Goal: Communication & Community: Ask a question

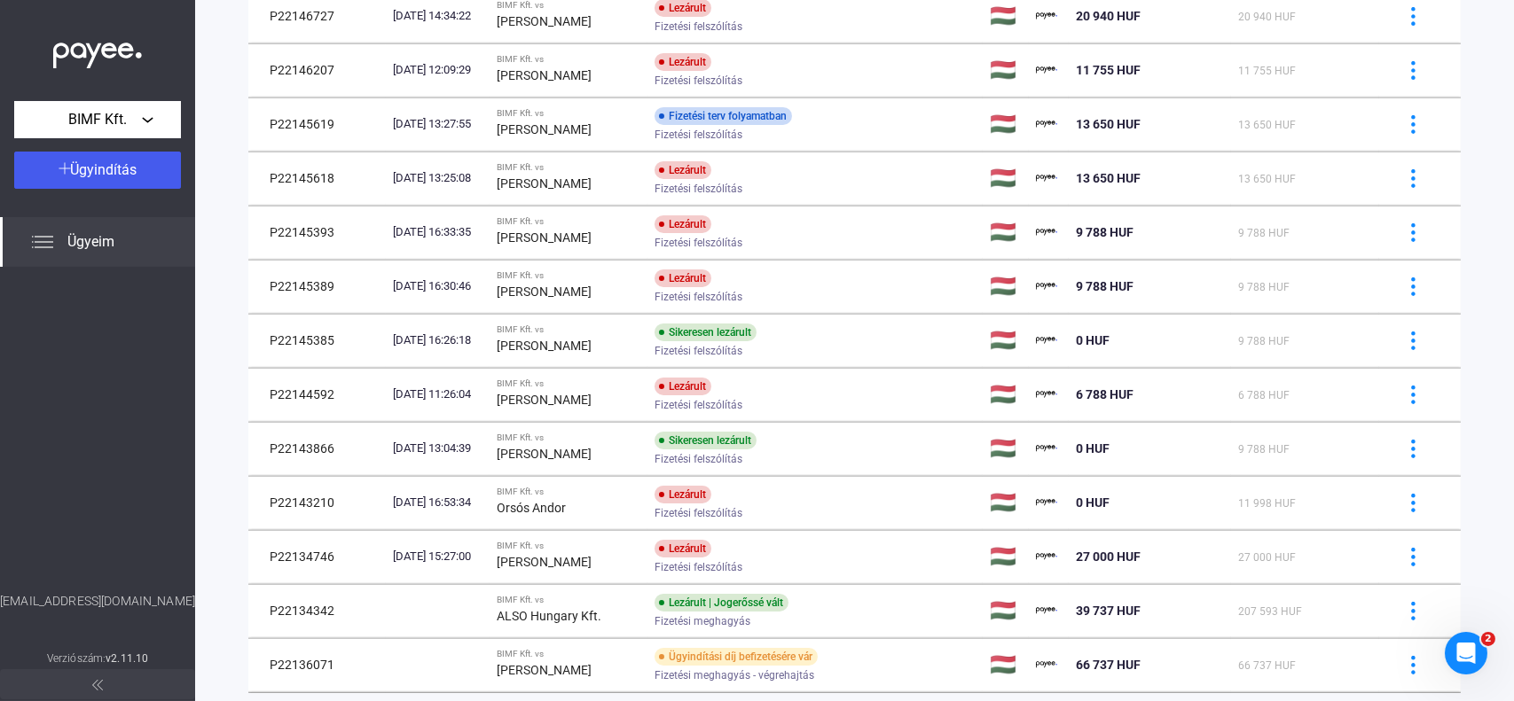
scroll to position [981, 0]
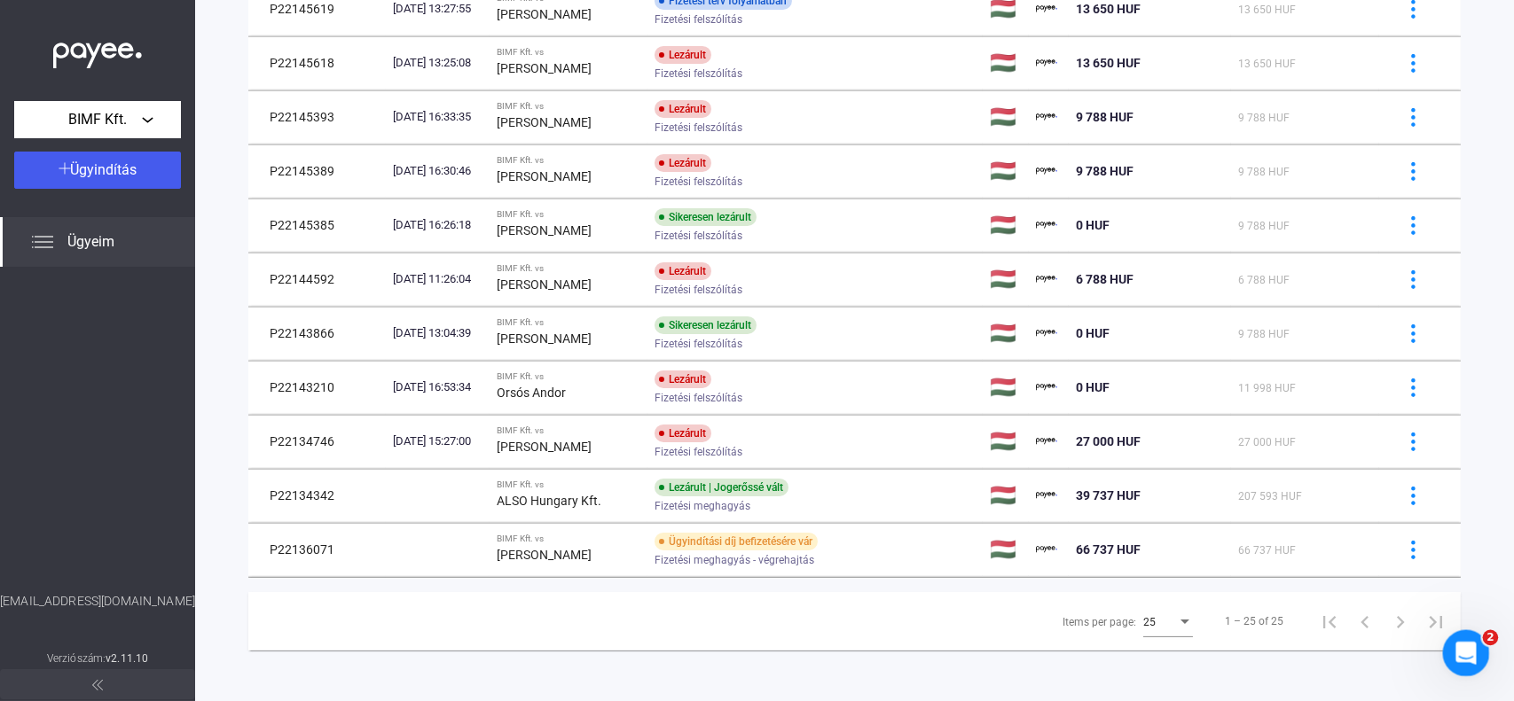
click at [1456, 650] on icon "Intercom üzenőfelület megnyitása" at bounding box center [1463, 651] width 29 height 29
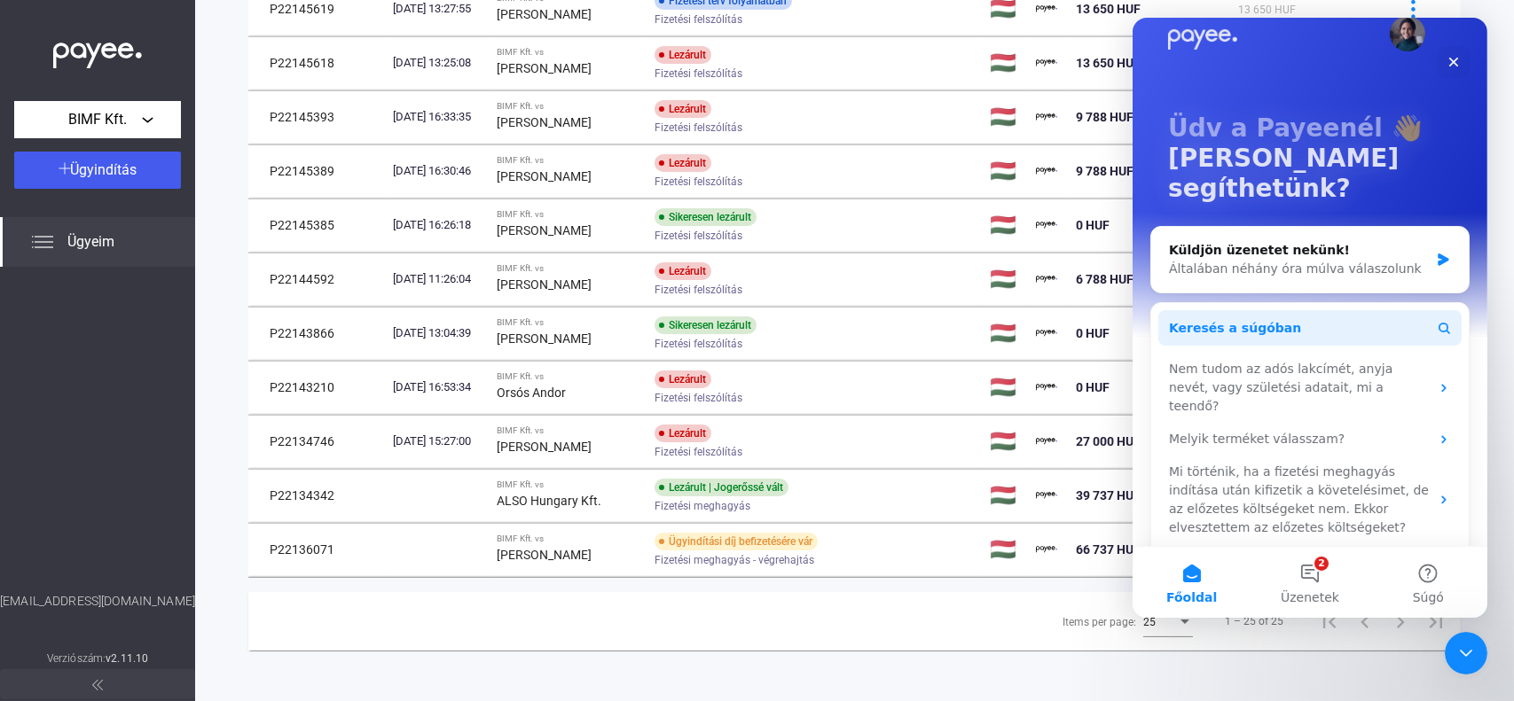
scroll to position [47, 0]
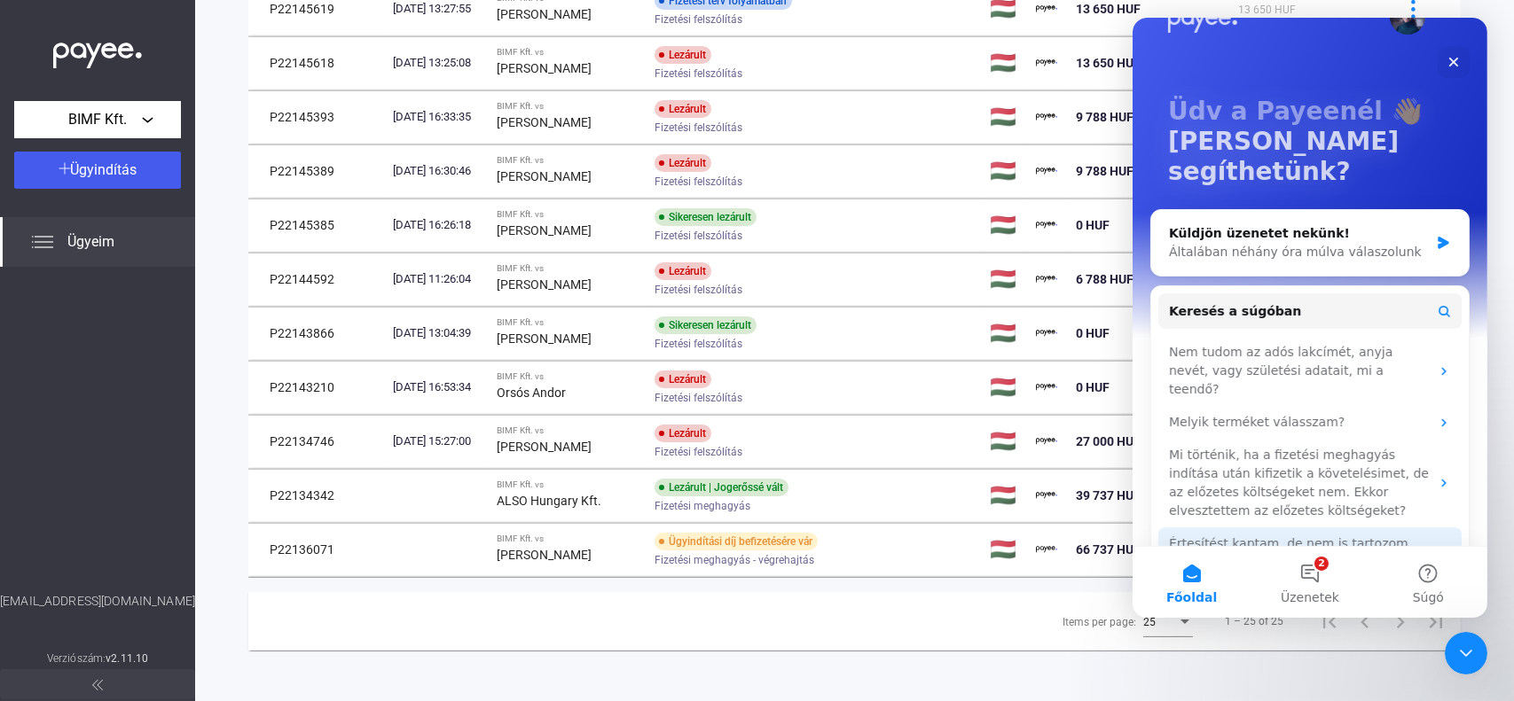
click at [1211, 535] on div "Értesítést kaptam, de nem is tartozom. Mit csináljak?" at bounding box center [1298, 553] width 261 height 37
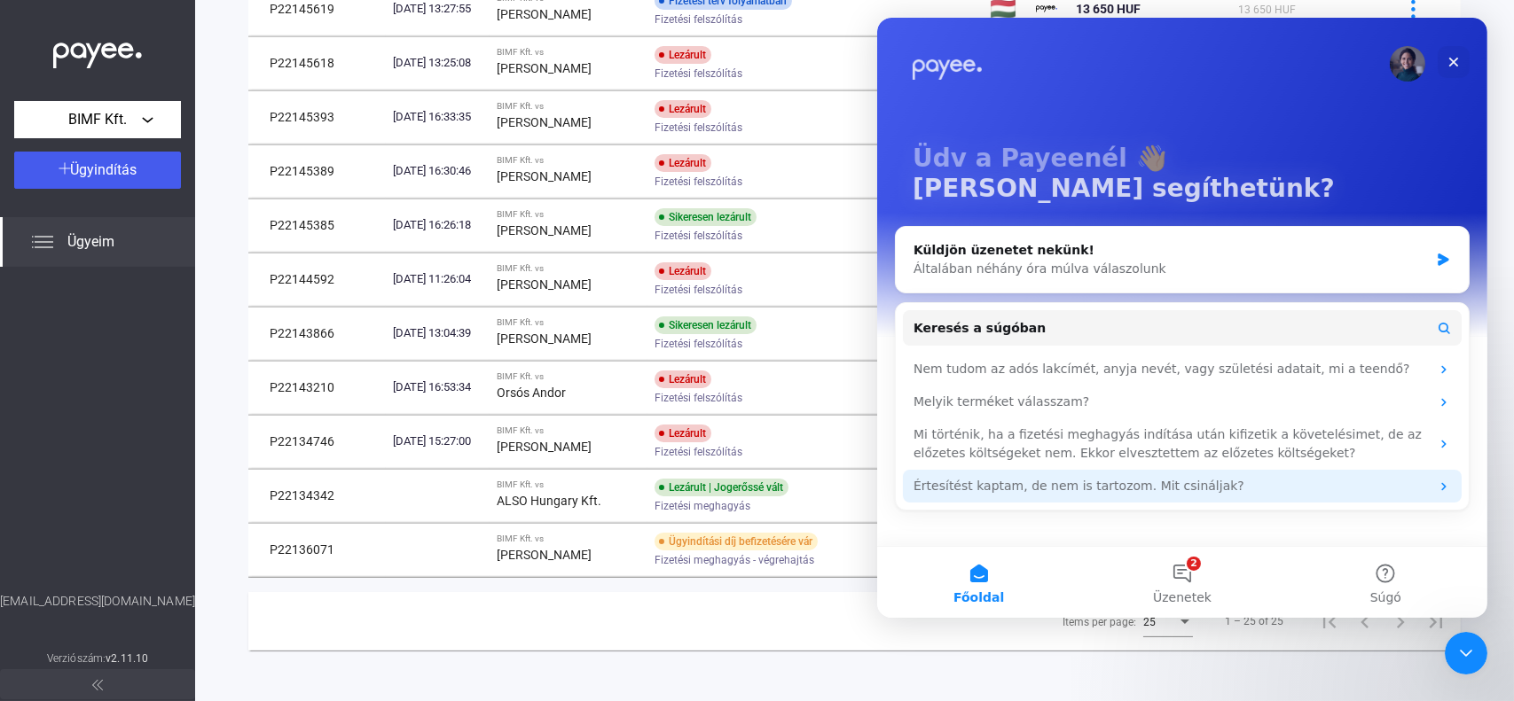
scroll to position [0, 0]
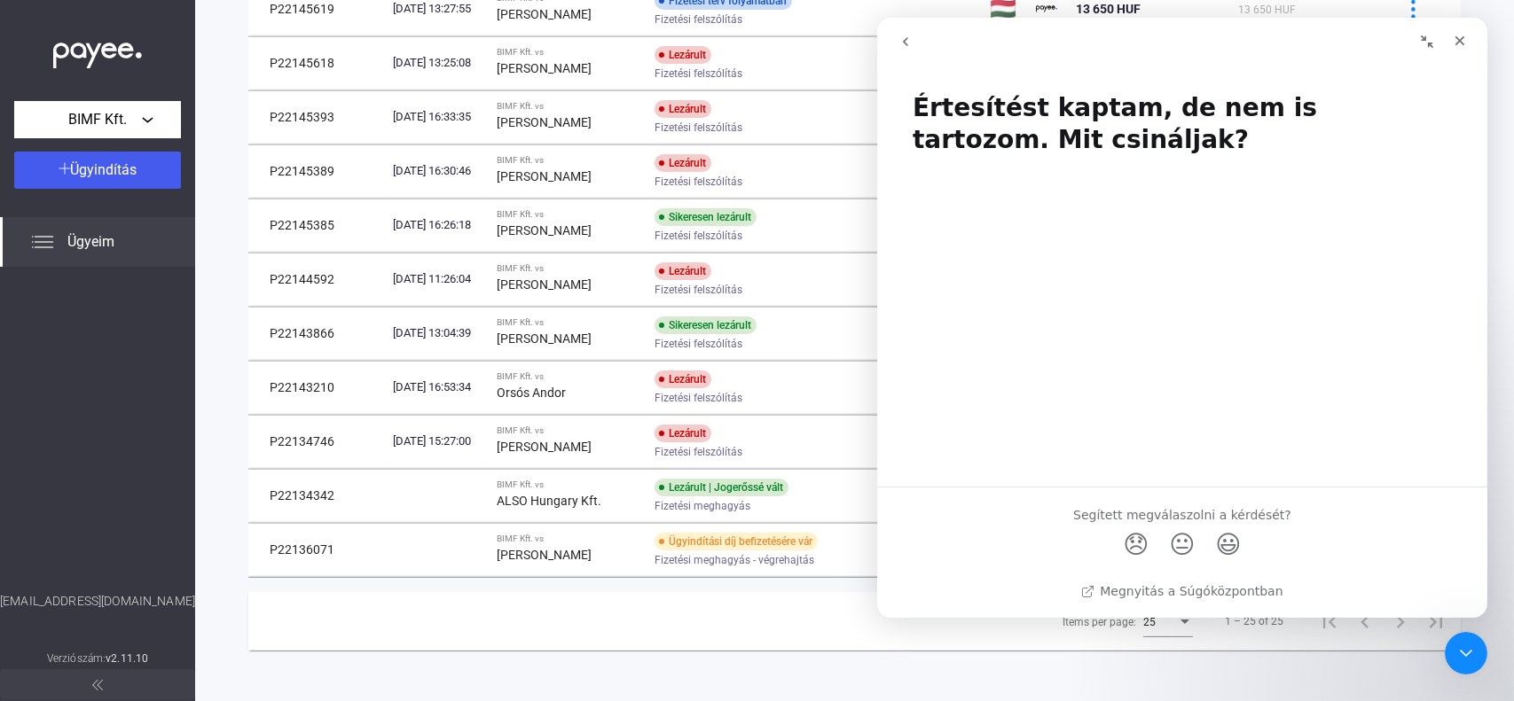
click at [906, 35] on icon "go back" at bounding box center [904, 42] width 14 height 14
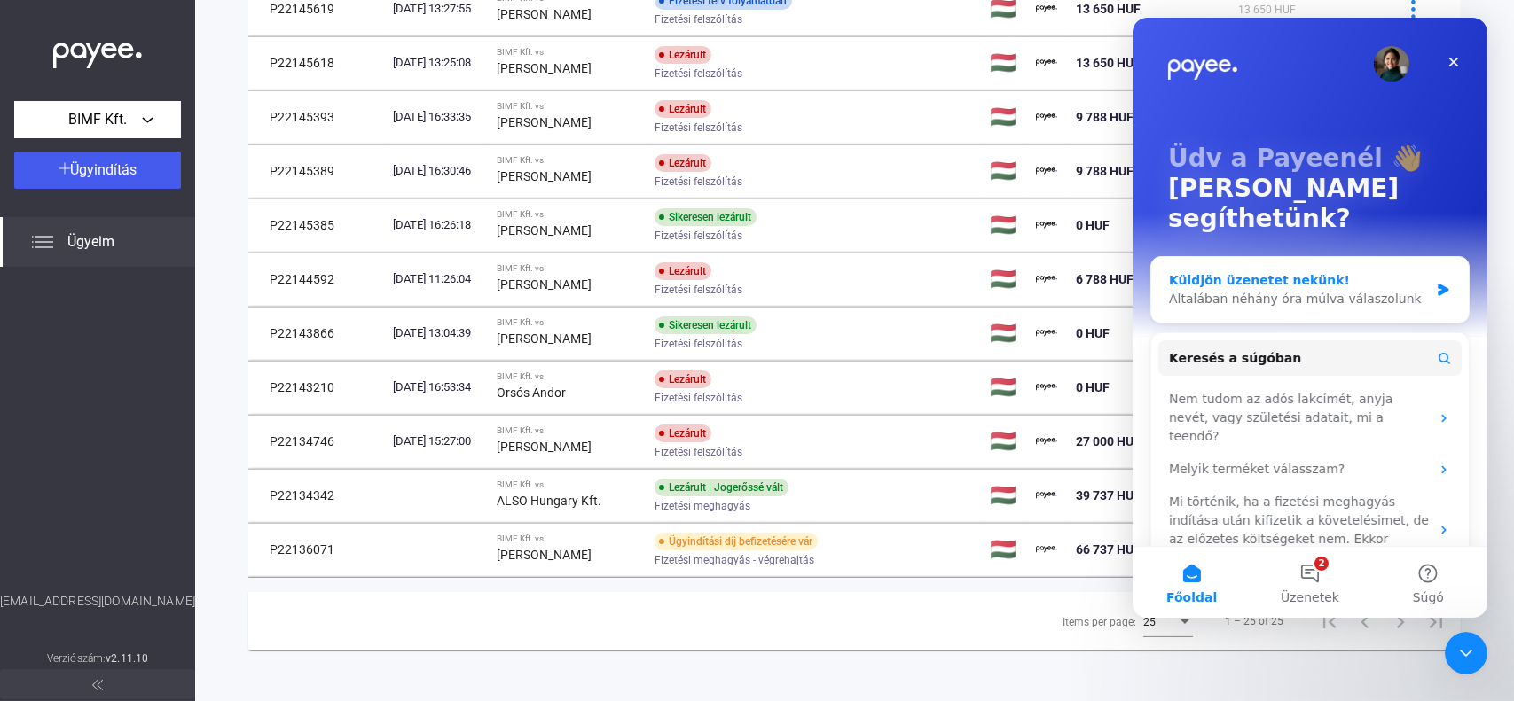
click at [1303, 271] on div "Küldjön üzenetet nekünk!" at bounding box center [1298, 280] width 260 height 19
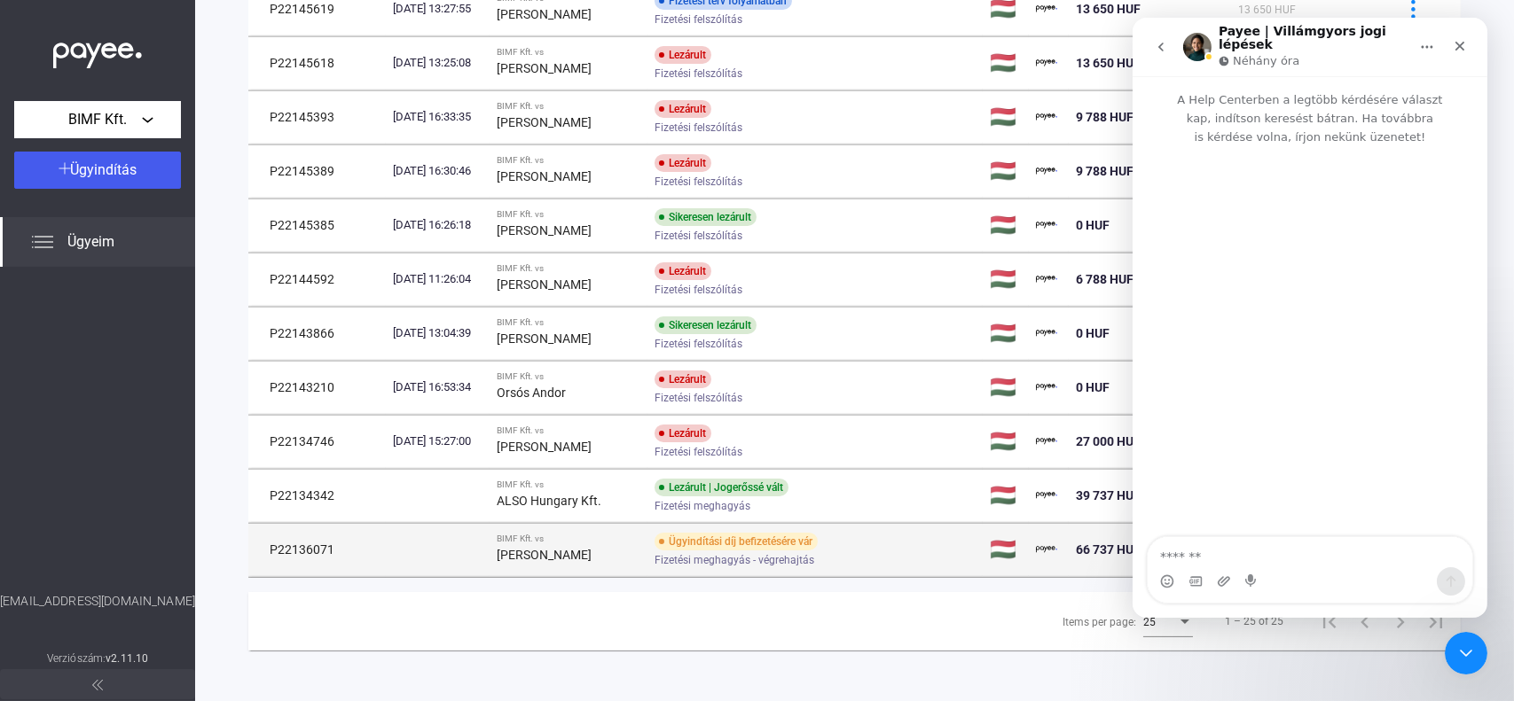
drag, startPoint x: 340, startPoint y: 545, endPoint x: 270, endPoint y: 551, distance: 69.4
click at [270, 551] on td "P22136071" at bounding box center [316, 549] width 137 height 53
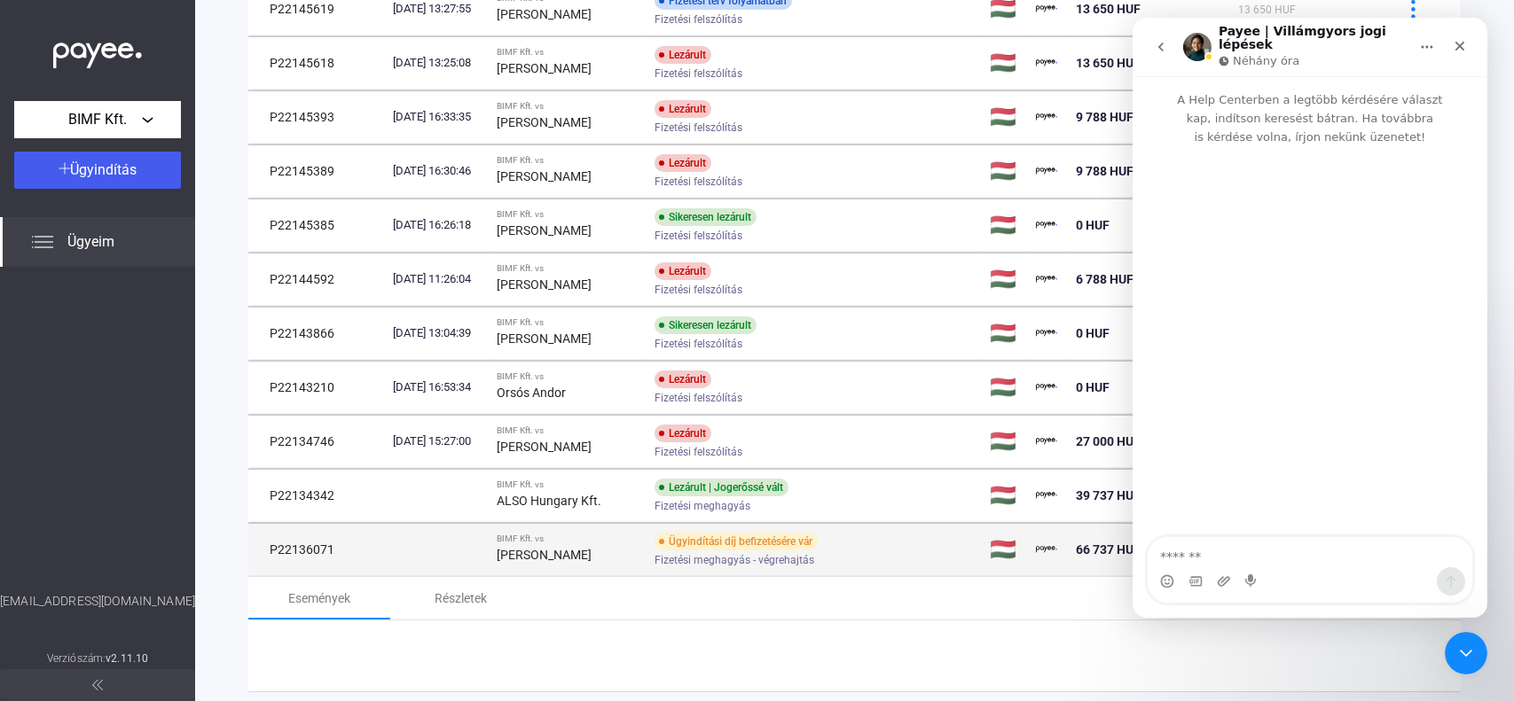
copy td "P22136071"
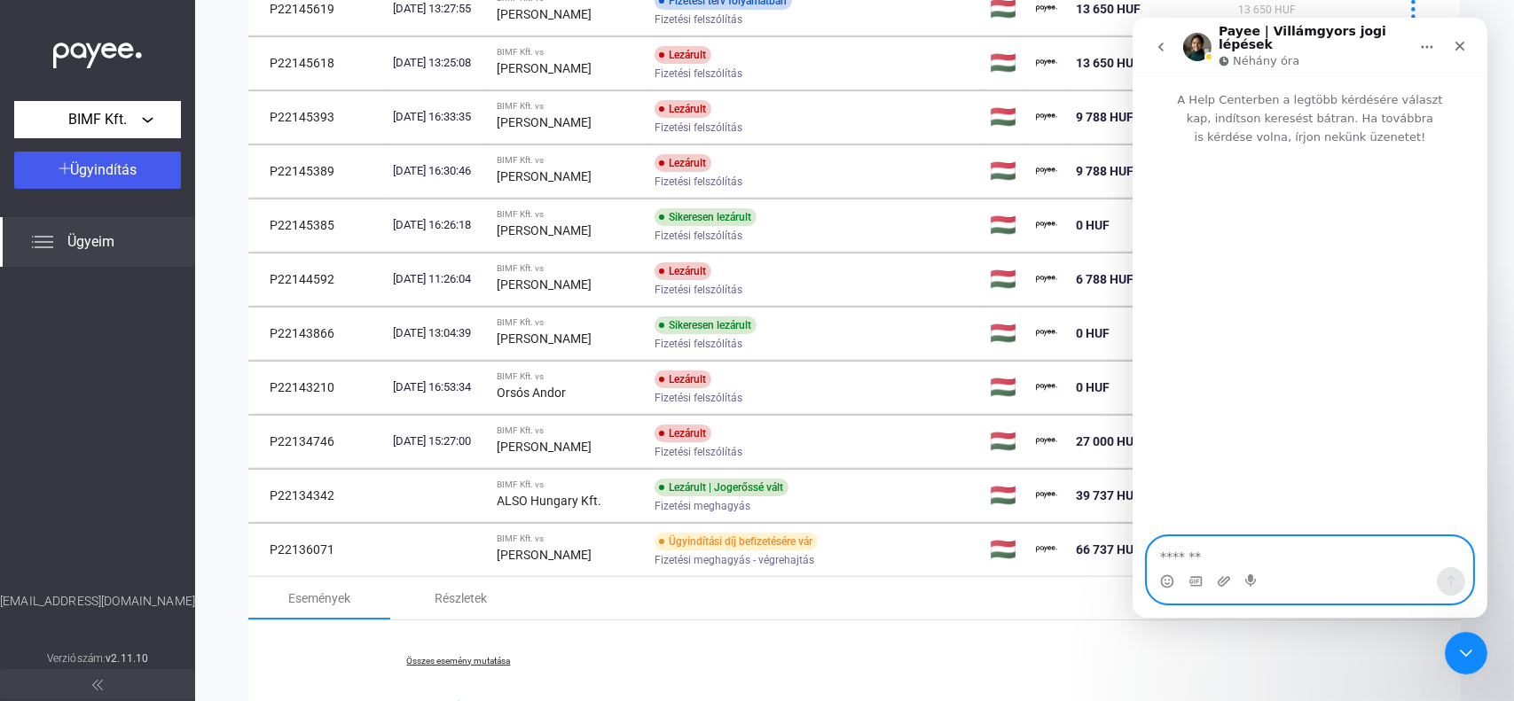
click at [1208, 551] on textarea "Üzenet…" at bounding box center [1309, 552] width 325 height 30
paste textarea "*********"
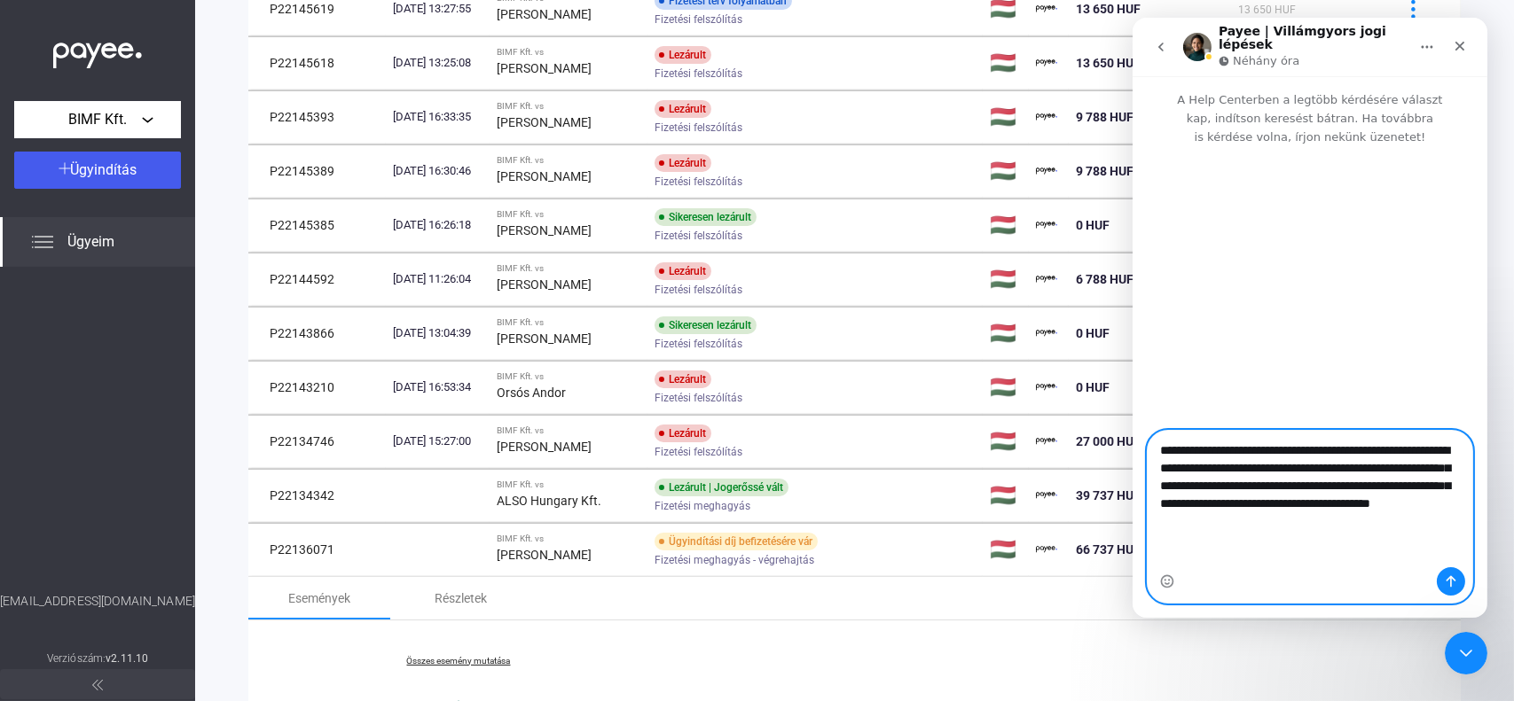
type textarea "**********"
click at [1452, 586] on icon "Üzenet küldése…" at bounding box center [1450, 582] width 14 height 14
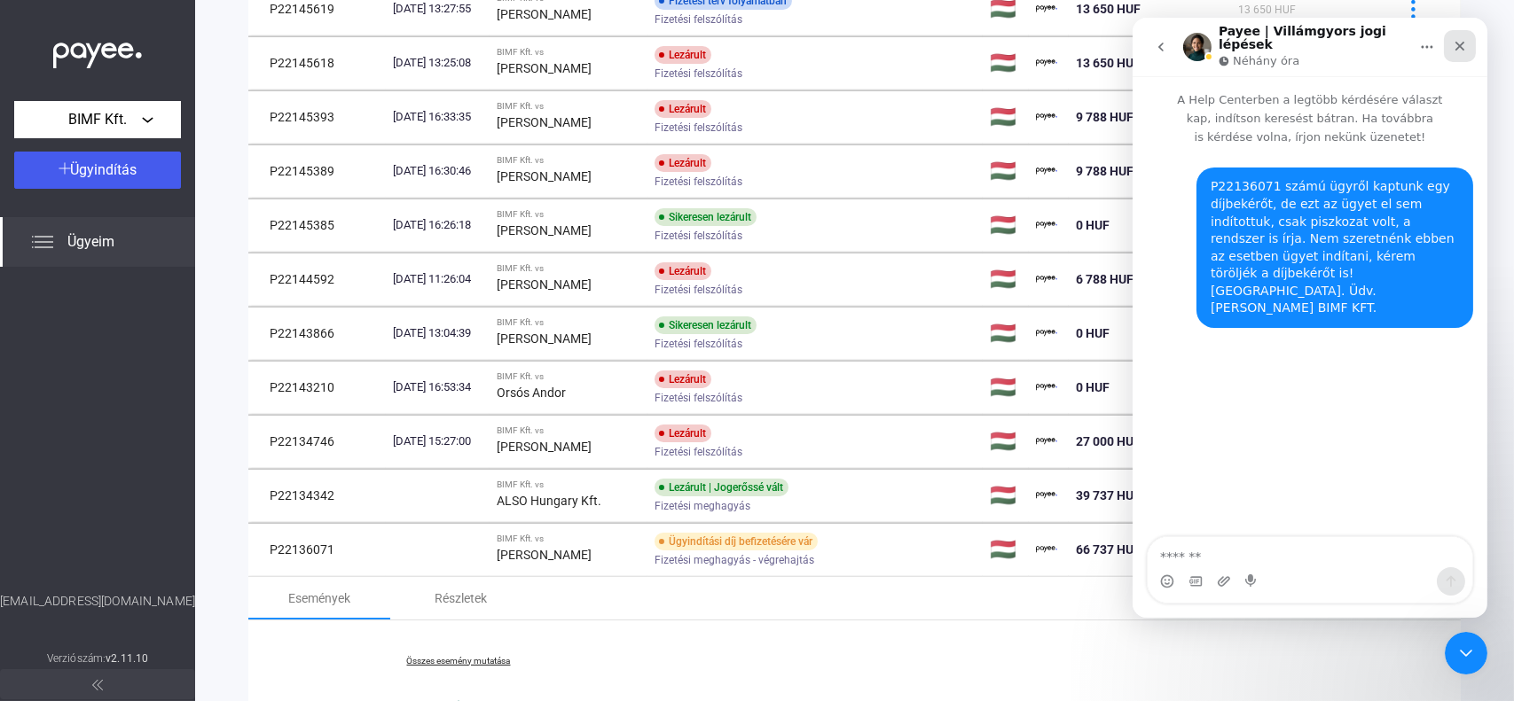
click at [1471, 35] on div "Bezárás" at bounding box center [1459, 46] width 32 height 32
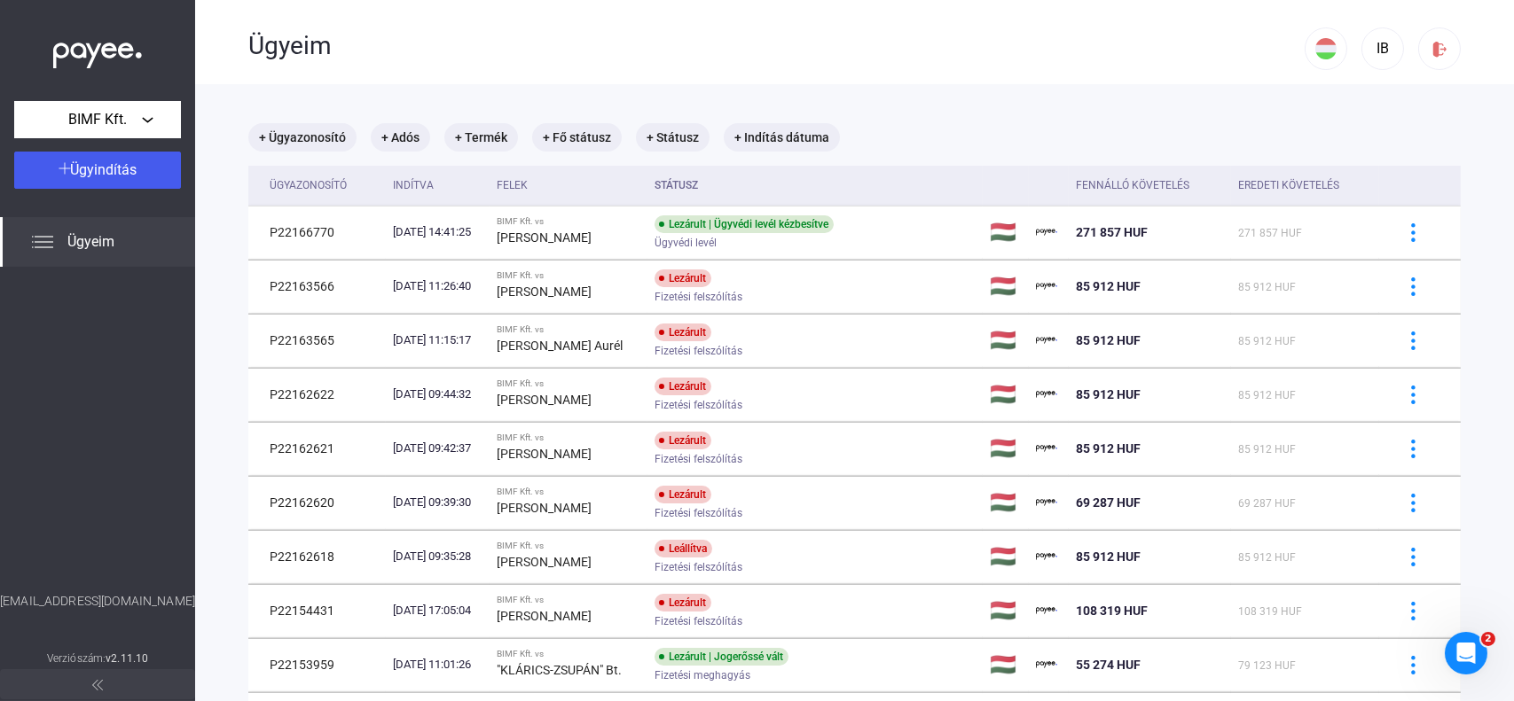
scroll to position [89, 0]
